Goal: Check status: Check status

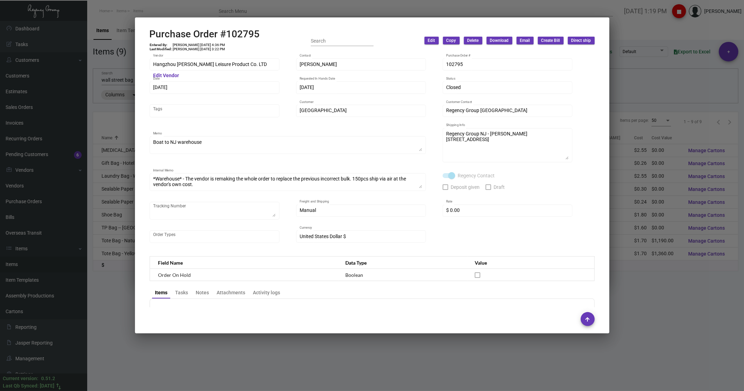
click at [135, 10] on div at bounding box center [372, 195] width 744 height 391
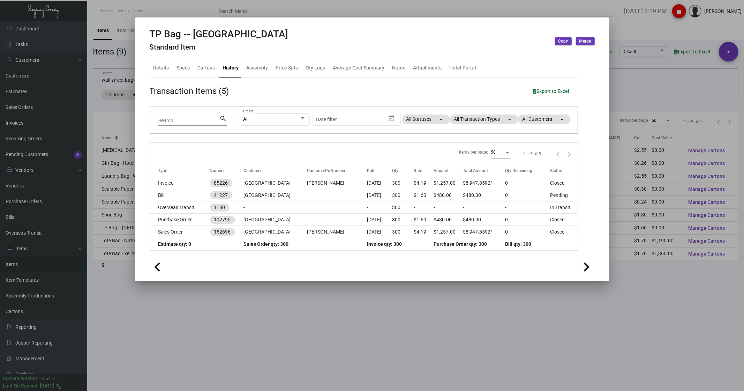
click at [113, 13] on div at bounding box center [372, 195] width 744 height 391
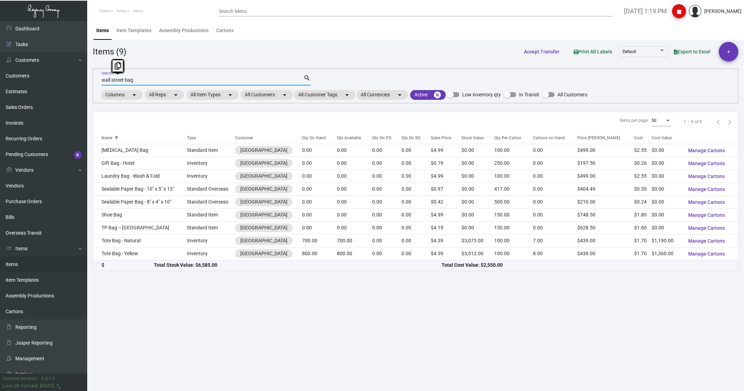
drag, startPoint x: 137, startPoint y: 81, endPoint x: 100, endPoint y: 81, distance: 36.6
click at [100, 81] on div "wall street bag Search search Columns arrow_drop_down All Reps arrow_drop_down …" at bounding box center [416, 85] width 646 height 35
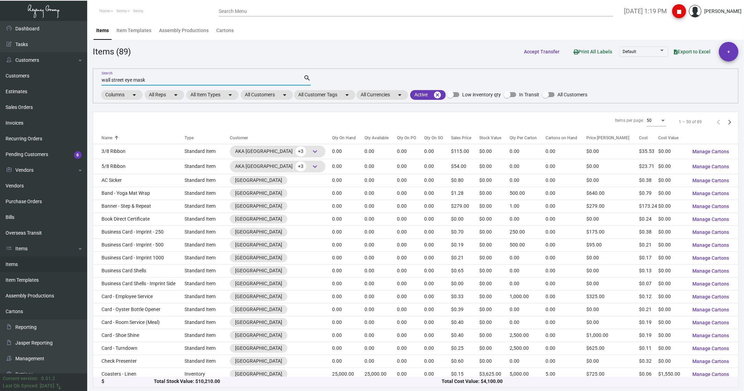
type input "wall street eye mask"
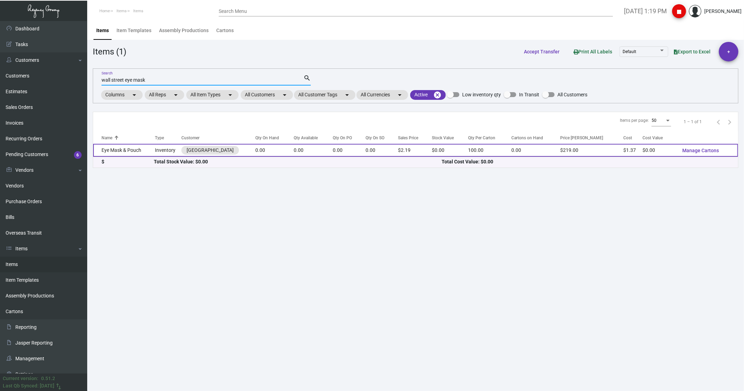
click at [135, 153] on td "Eye Mask & Pouch" at bounding box center [124, 150] width 62 height 13
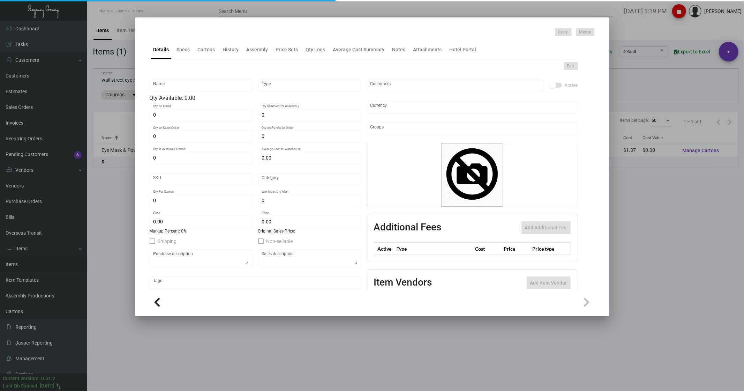
type input "Eye Mask & Pouch"
type input "Inventory"
type input "-1,000"
type input "$ 0.00"
type input "Standard"
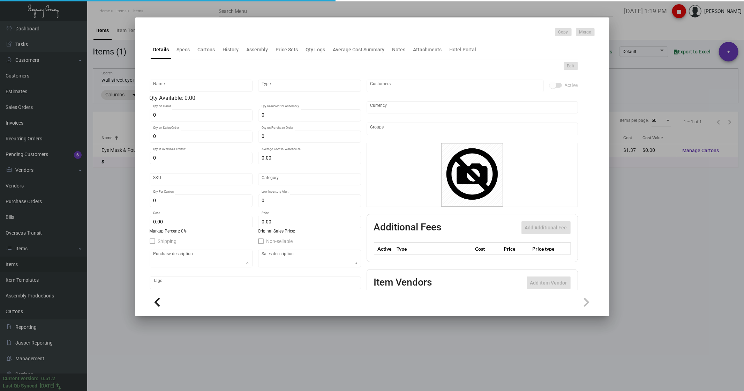
type input "100"
type input "$ 1.37"
type input "$ 2.19"
checkbox input "true"
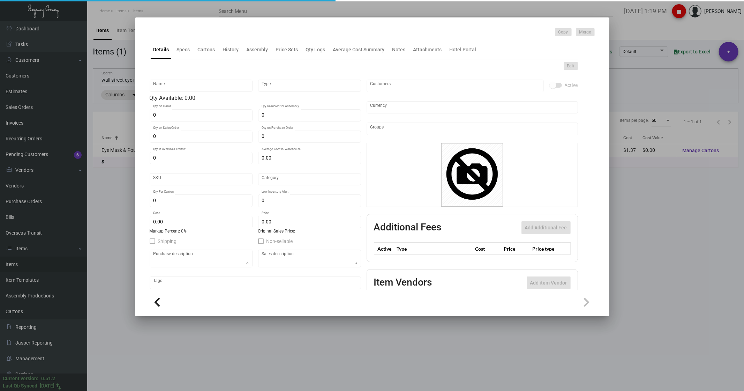
checkbox input "true"
type input "United States Dollar $"
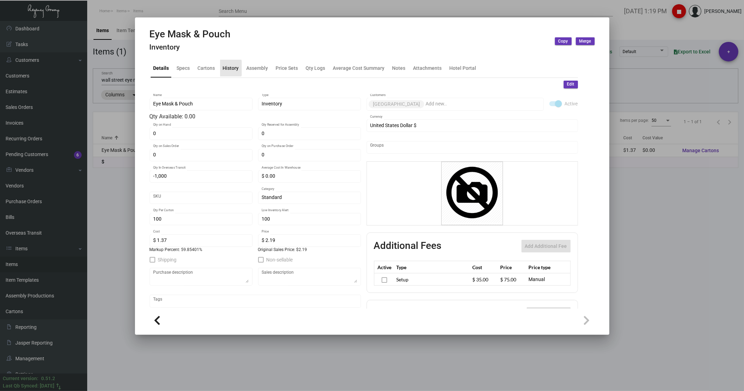
click at [223, 68] on div "History" at bounding box center [231, 67] width 16 height 7
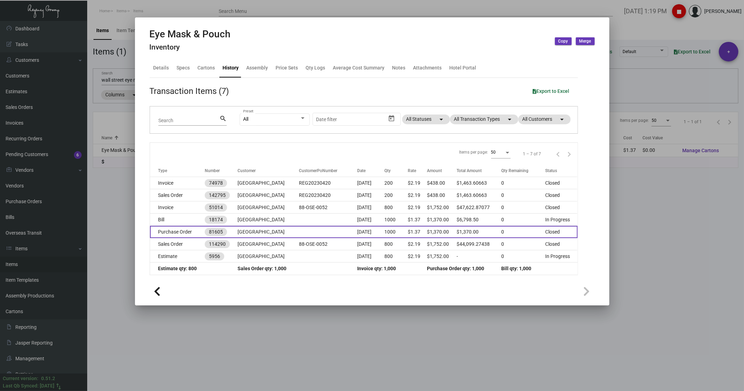
click at [182, 235] on td "Purchase Order" at bounding box center [177, 232] width 55 height 12
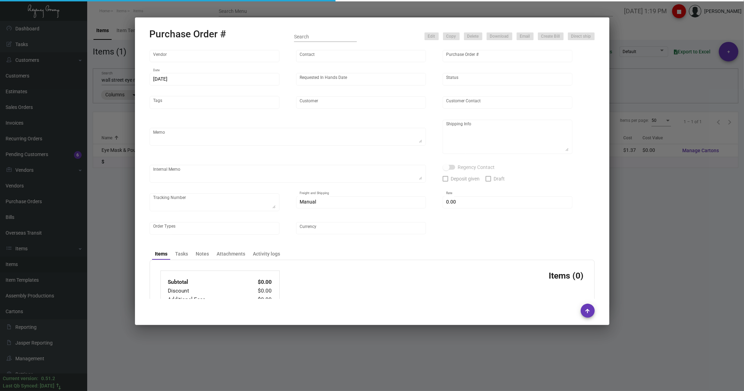
type input "Nantong Peting Clothes Co., LTD"
type input "[PERSON_NAME]"
type input "81605"
type input "[DATE]"
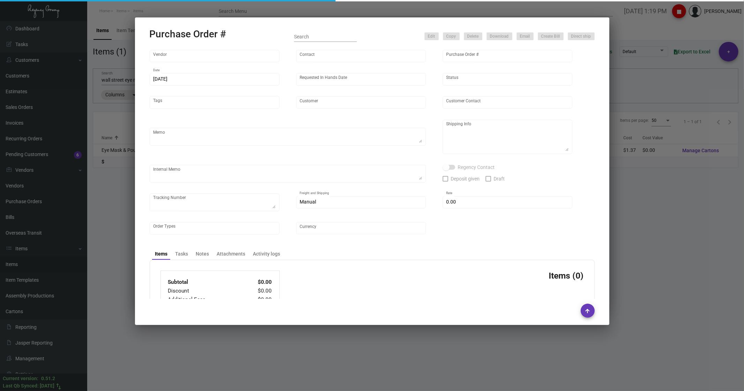
type input "[GEOGRAPHIC_DATA]"
type textarea "88 Wall Street [PERSON_NAME] [STREET_ADDRESS][US_STATE]"
checkbox input "true"
type input "$ 0.00"
type input "United States Dollar $"
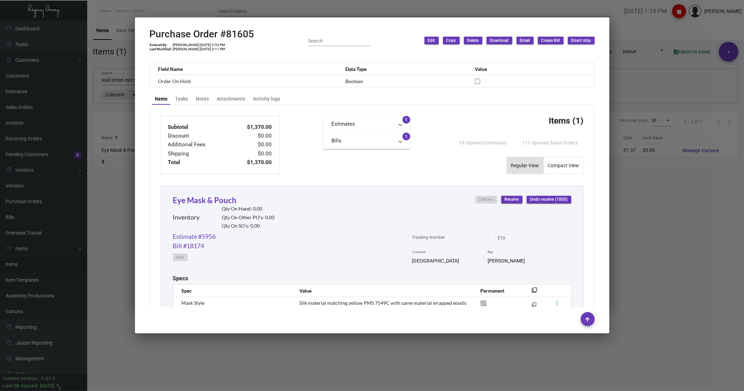
scroll to position [300, 0]
